Goal: Information Seeking & Learning: Learn about a topic

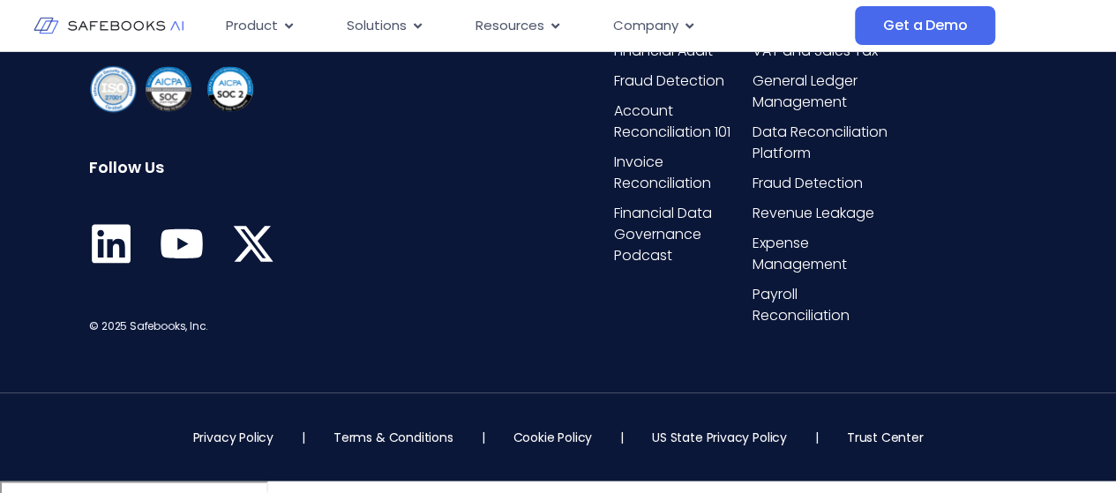
scroll to position [4298, 0]
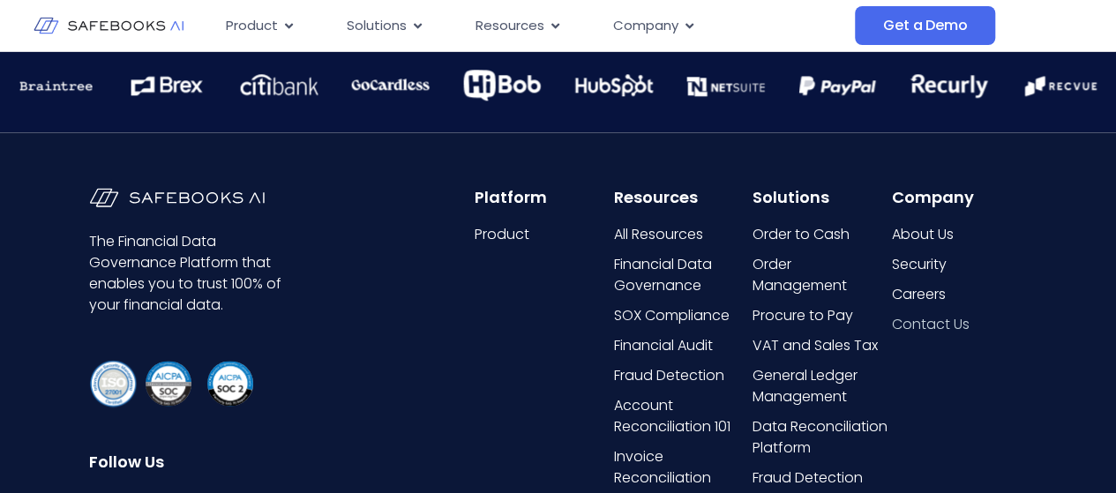
click at [922, 317] on span "Contact Us" at bounding box center [930, 324] width 78 height 21
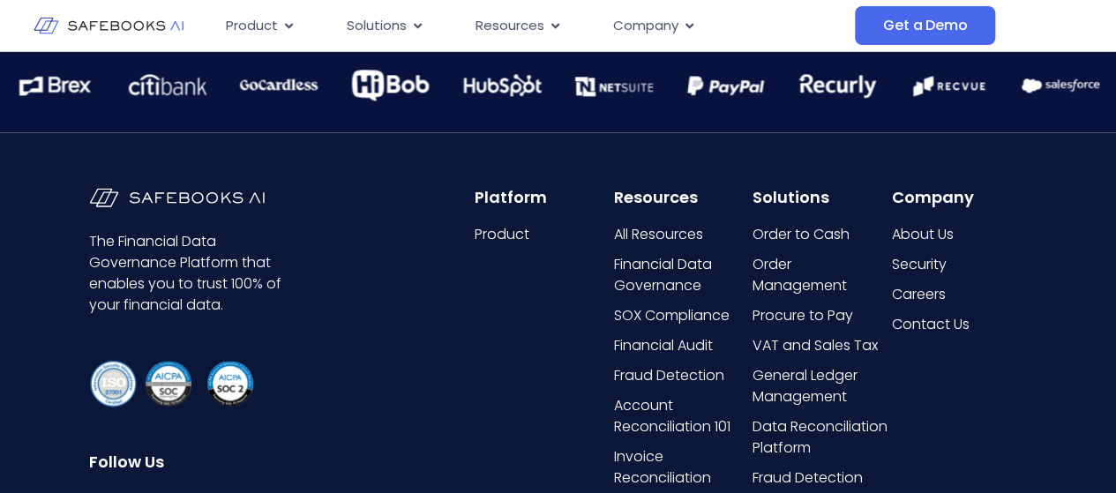
scroll to position [4592, 0]
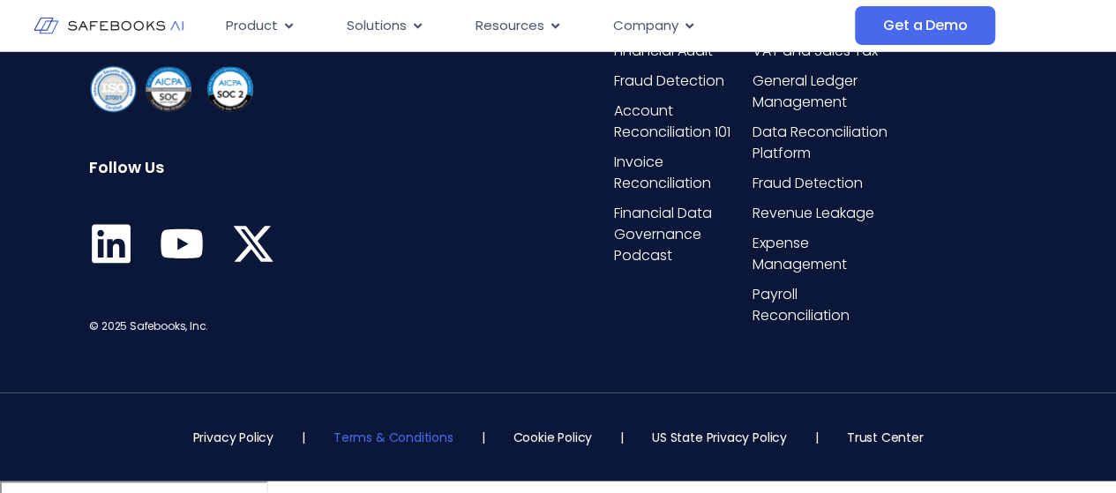
click at [417, 446] on link "Terms & Conditions" at bounding box center [394, 437] width 120 height 18
click at [249, 446] on link "Privacy Policy" at bounding box center [233, 437] width 80 height 18
click at [578, 446] on link "Cookie Policy" at bounding box center [552, 437] width 79 height 18
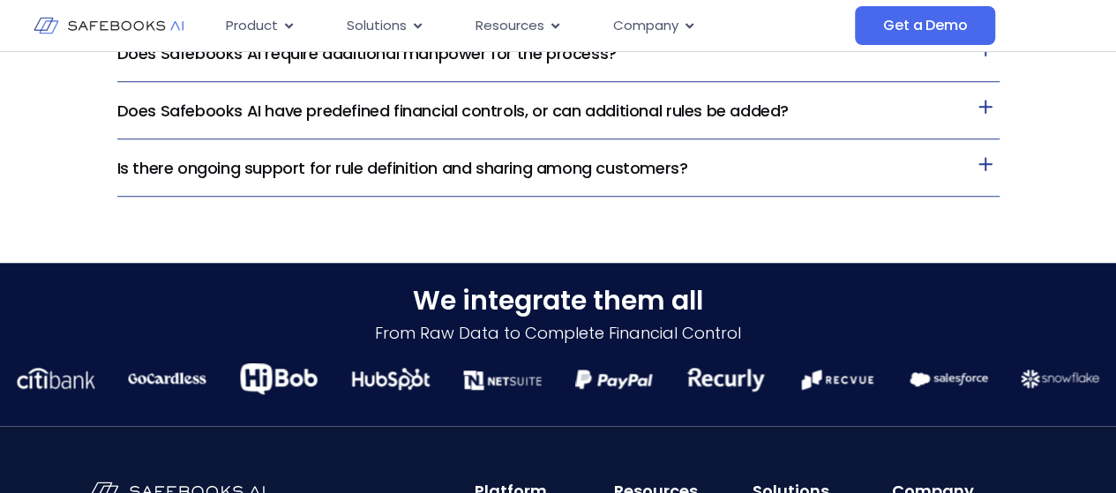
scroll to position [4298, 0]
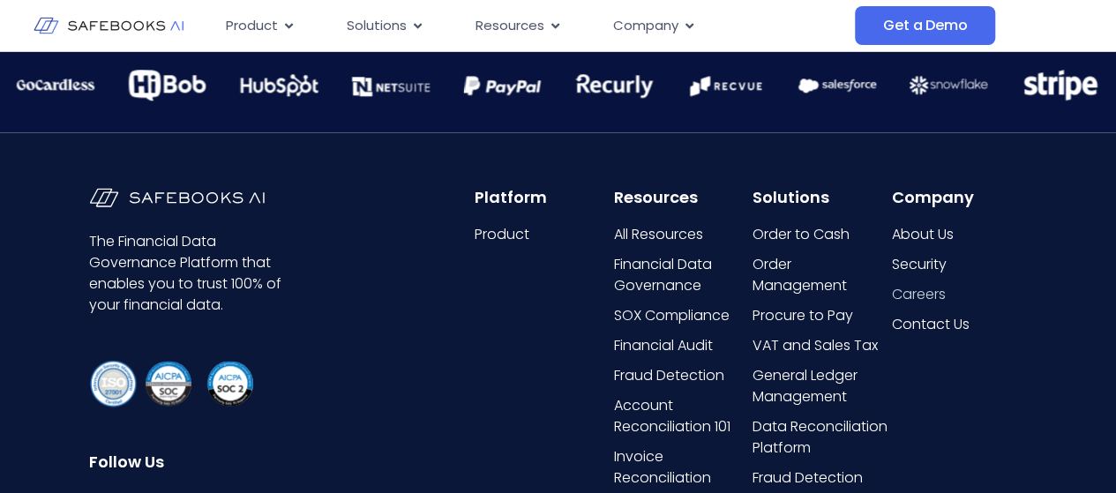
click at [914, 289] on span "Careers" at bounding box center [918, 294] width 54 height 21
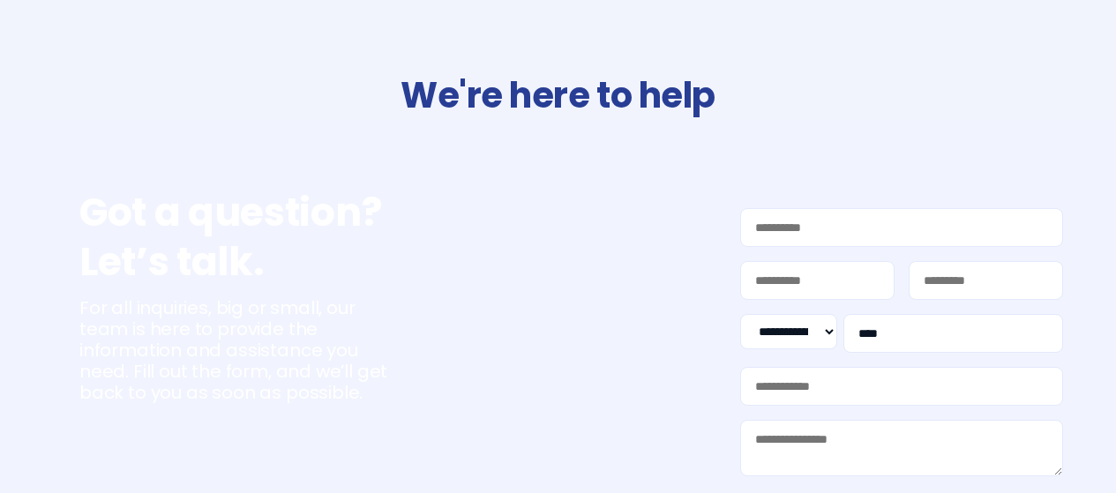
select select "**"
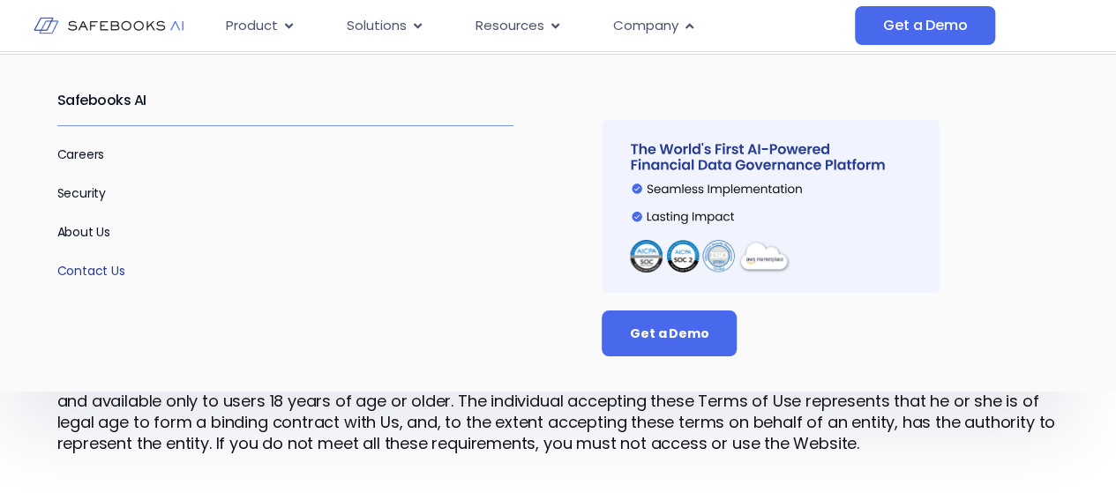
click at [90, 269] on link "Contact Us" at bounding box center [91, 271] width 68 height 18
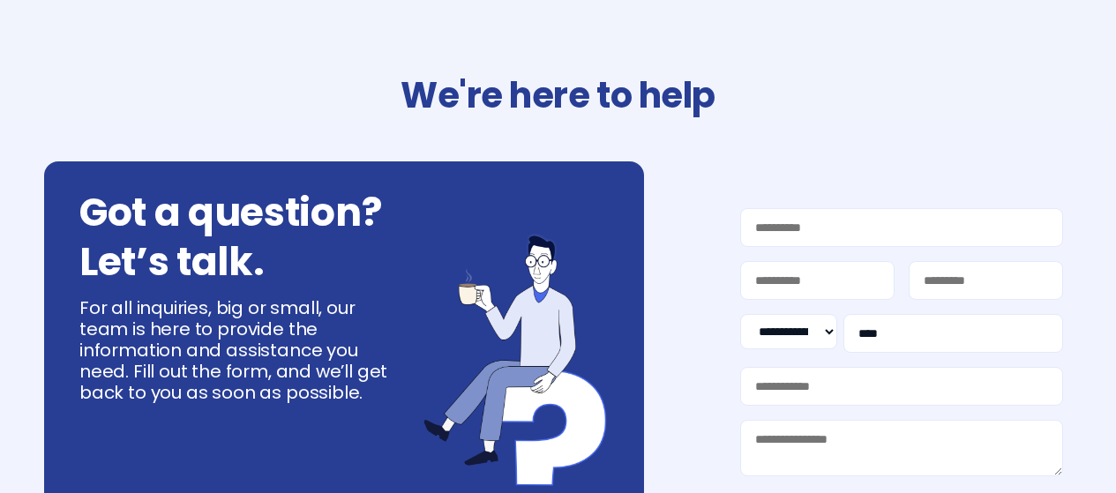
select select "**"
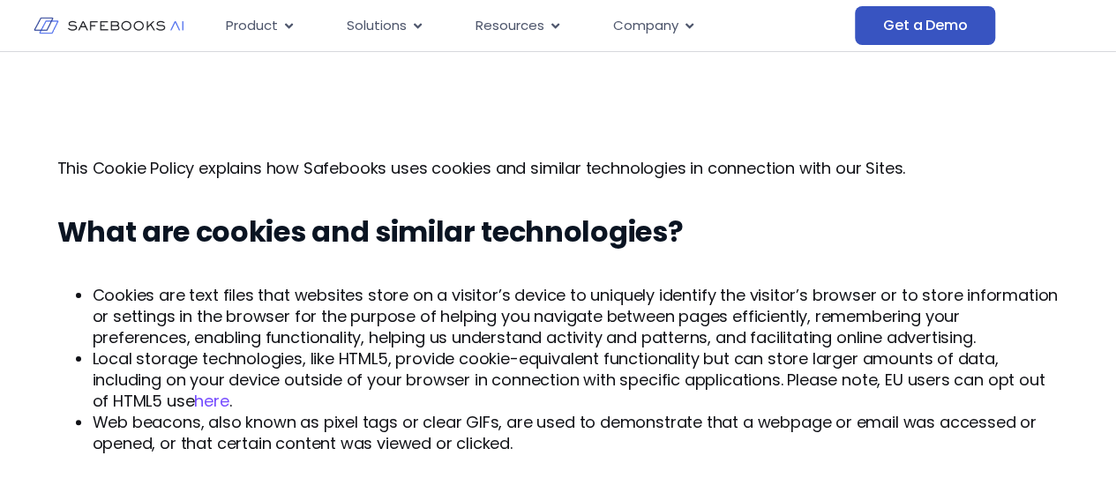
drag, startPoint x: 920, startPoint y: 38, endPoint x: 908, endPoint y: 38, distance: 11.5
click at [920, 38] on link "Get a Demo" at bounding box center [925, 25] width 140 height 39
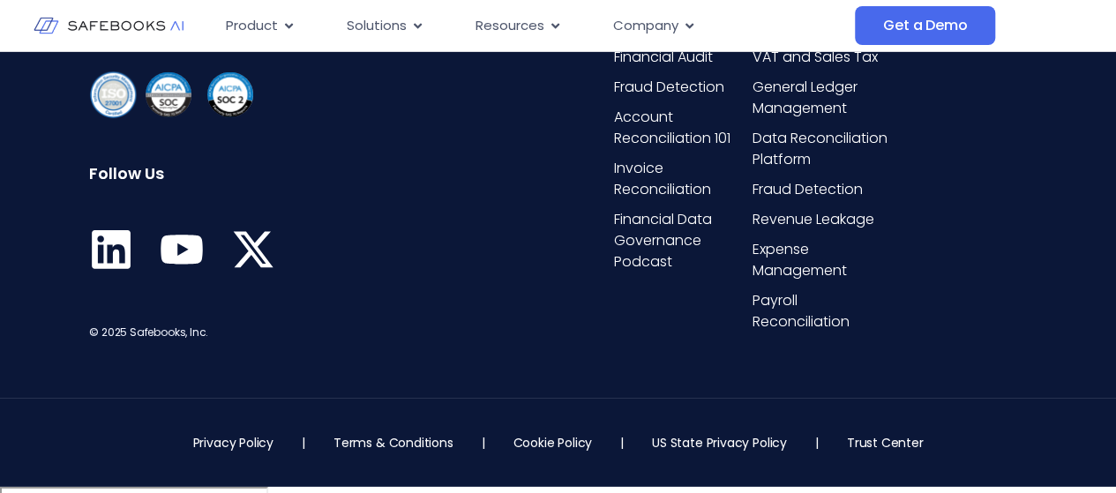
scroll to position [2173, 0]
